Goal: Communication & Community: Answer question/provide support

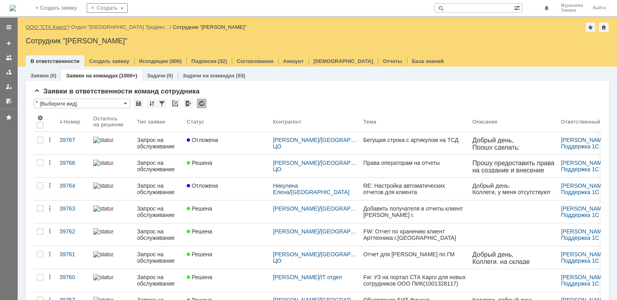
click at [61, 28] on link "ООО "СТА Карго"" at bounding box center [47, 27] width 43 height 6
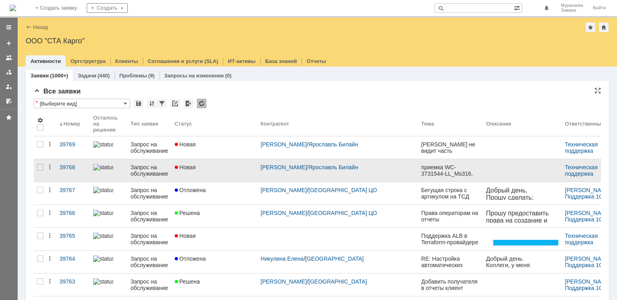
click at [159, 170] on div "Запрос на обслуживание" at bounding box center [149, 170] width 38 height 13
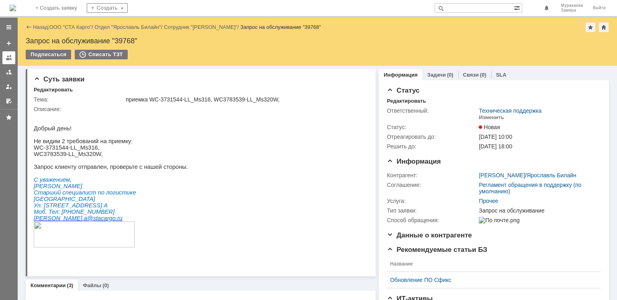
click at [10, 58] on div at bounding box center [9, 58] width 6 height 6
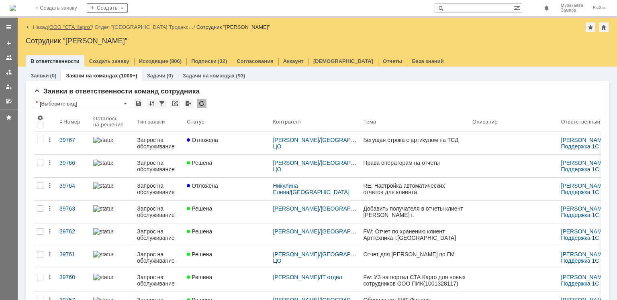
click at [67, 29] on link "ООО "СТА Карго"" at bounding box center [70, 27] width 43 height 6
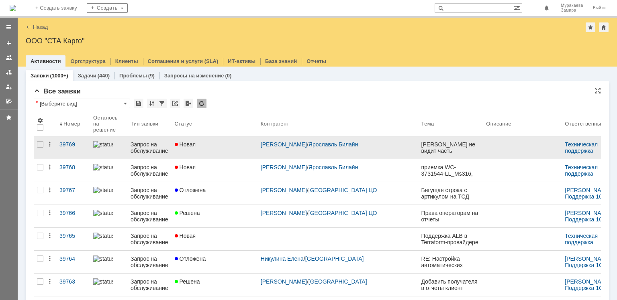
click at [155, 150] on div "Запрос на обслуживание" at bounding box center [149, 147] width 38 height 13
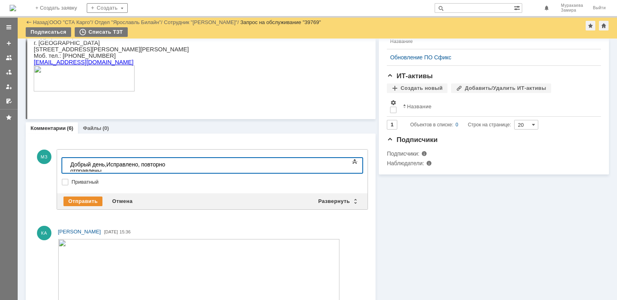
scroll to position [211, 0]
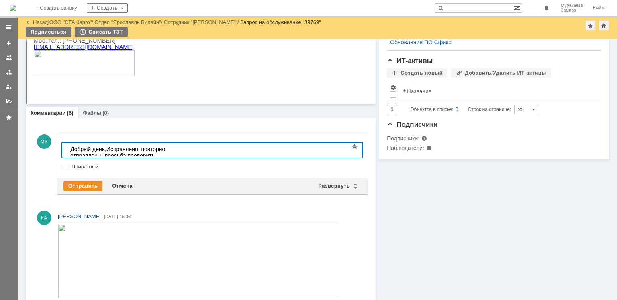
click at [184, 146] on div "Добрый день,Исправлено, повторно отправлены .просьба проверить" at bounding box center [127, 152] width 114 height 13
click at [184, 152] on div "Добрый день,Исправлено, повторно отправлены .Просьба проверить" at bounding box center [127, 152] width 114 height 13
drag, startPoint x: 141, startPoint y: 149, endPoint x: 105, endPoint y: 147, distance: 35.8
click at [105, 147] on div "Добрый день,Исправлено, повторно отправлены .Просьба проверить" at bounding box center [127, 152] width 114 height 13
click at [184, 147] on div "Добрый день.Айтем коды убрала и повторно отправлены .Просьба проверить" at bounding box center [127, 155] width 114 height 19
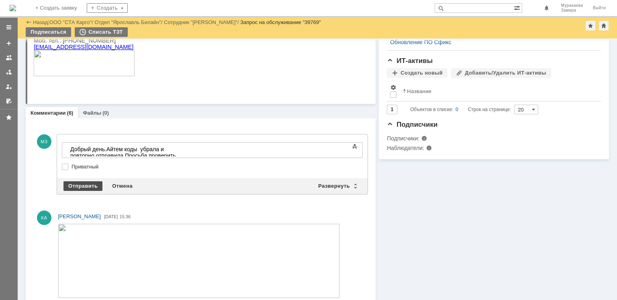
click at [86, 181] on div "Отправить" at bounding box center [82, 186] width 39 height 10
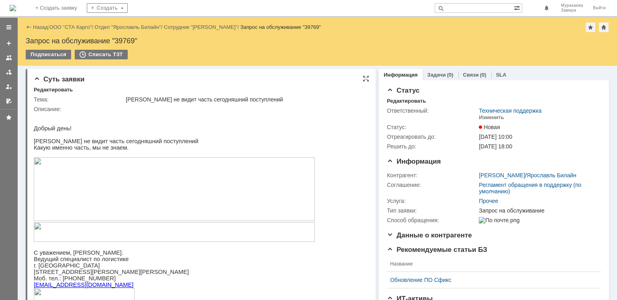
scroll to position [0, 0]
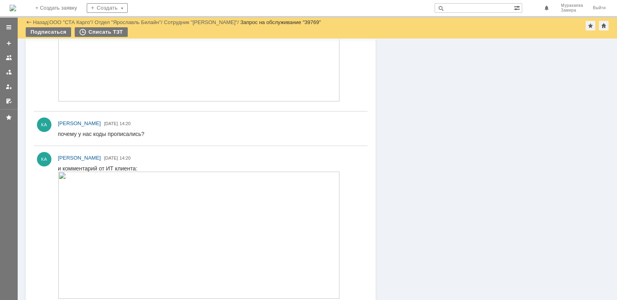
scroll to position [646, 0]
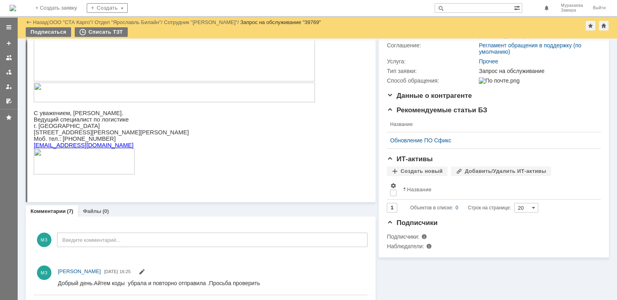
scroll to position [128, 0]
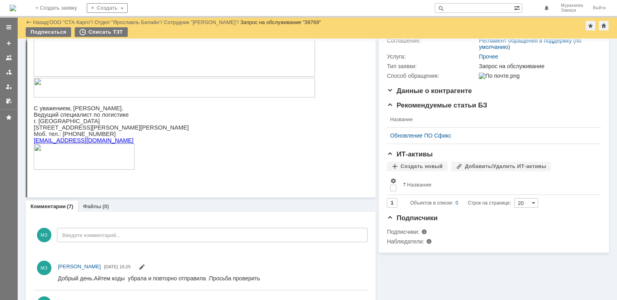
scroll to position [128, 0]
